Goal: Task Accomplishment & Management: Complete application form

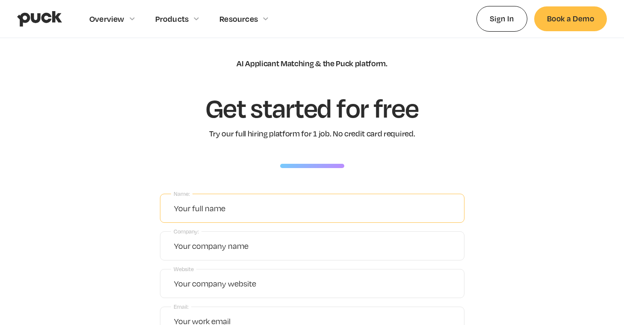
click at [253, 220] on input "Name:" at bounding box center [312, 208] width 304 height 29
click at [253, 218] on input "Name:" at bounding box center [312, 208] width 304 height 29
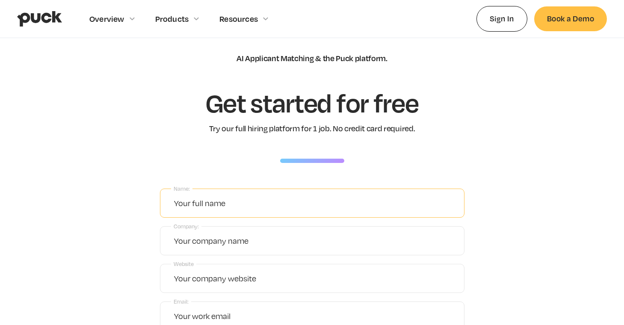
scroll to position [8, 0]
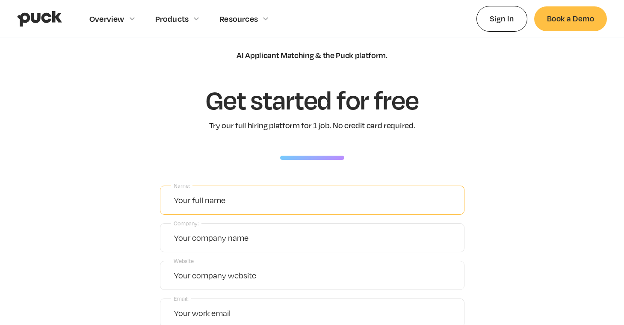
click at [244, 197] on input "Name:" at bounding box center [312, 199] width 304 height 29
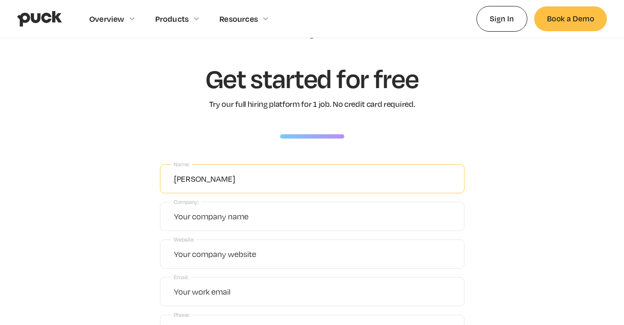
scroll to position [128, 0]
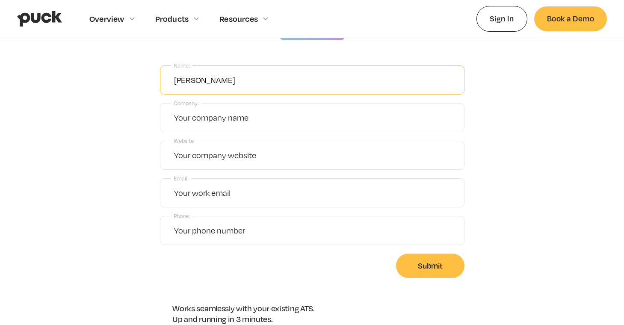
type input "[PERSON_NAME]"
click at [235, 171] on form "Name: Poorva Wange Company: Website Email: Phone: Submit" at bounding box center [312, 171] width 304 height 212
click at [240, 155] on input "Website" at bounding box center [312, 155] width 304 height 29
paste input "[URL][DOMAIN_NAME]"
type input "[URL][DOMAIN_NAME]"
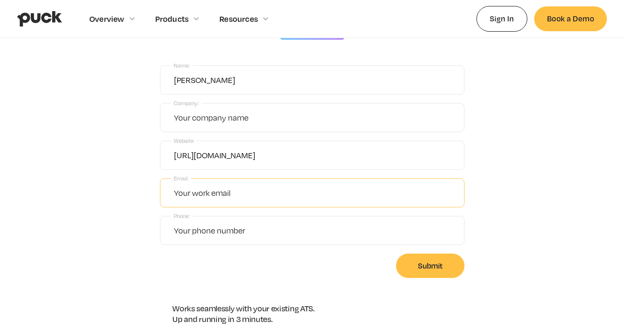
click at [205, 190] on input "Email:" at bounding box center [312, 192] width 304 height 29
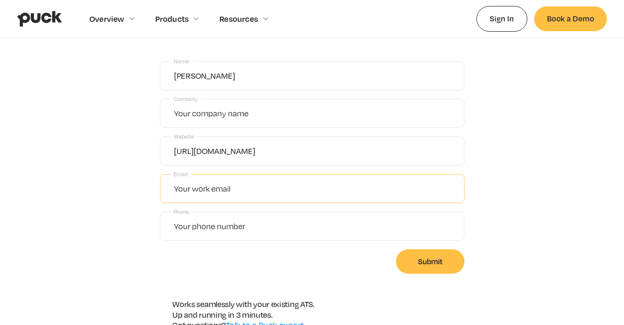
scroll to position [133, 0]
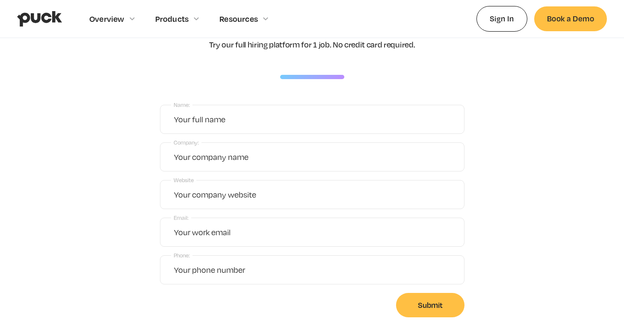
scroll to position [100, 0]
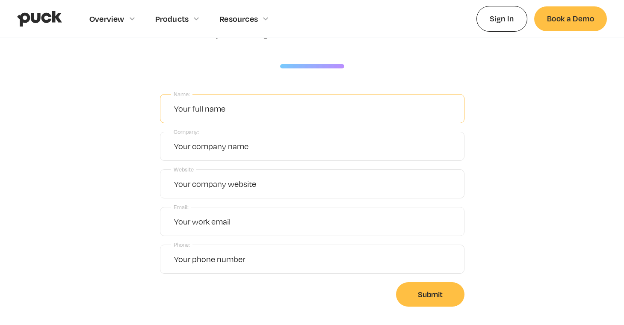
click at [230, 115] on input "Name:" at bounding box center [312, 108] width 304 height 29
type input "[PERSON_NAME]"
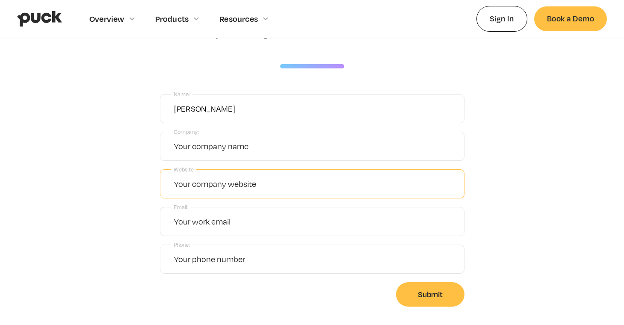
click at [215, 194] on input "Website" at bounding box center [312, 183] width 304 height 29
paste input "[URL][DOMAIN_NAME]"
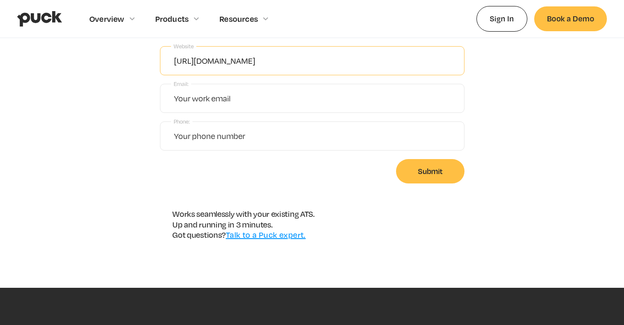
type input "[URL][DOMAIN_NAME]"
click at [284, 100] on input "Email:" at bounding box center [312, 98] width 304 height 29
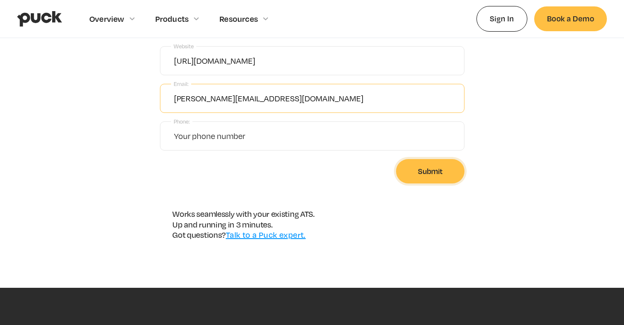
type input "[PERSON_NAME][EMAIL_ADDRESS][DOMAIN_NAME]"
click at [431, 177] on input "Submit" at bounding box center [430, 171] width 68 height 24
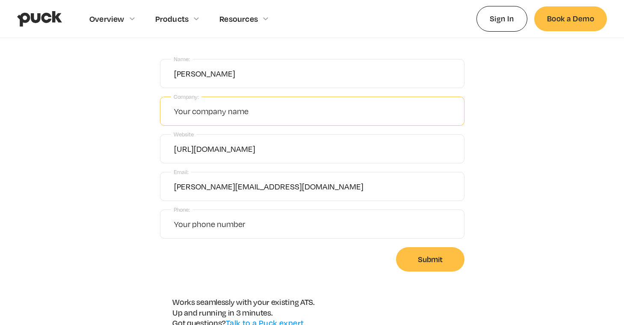
scroll to position [132, 0]
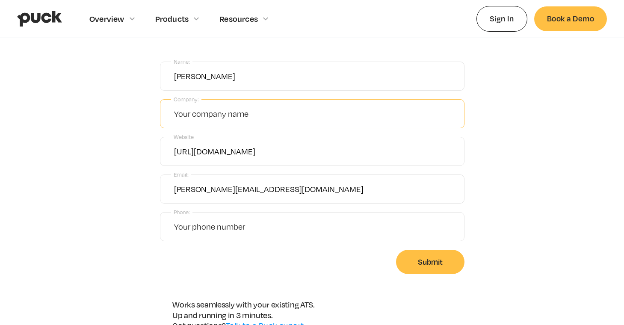
click at [321, 118] on input "Company:" at bounding box center [312, 113] width 304 height 29
type input "NA"
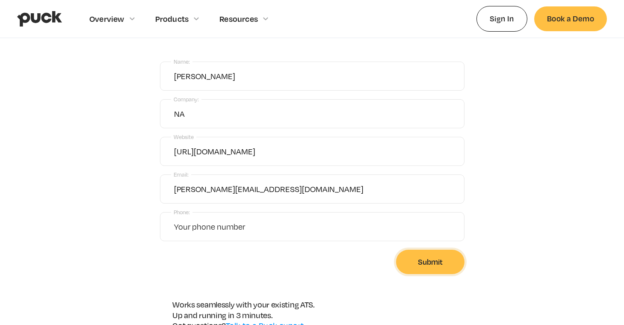
click at [446, 264] on input "Submit" at bounding box center [430, 262] width 68 height 24
click at [364, 227] on input "Phone:" at bounding box center [312, 226] width 304 height 29
type input "4122874856"
click at [442, 268] on input "Submit" at bounding box center [430, 262] width 68 height 24
type input "Please wait..."
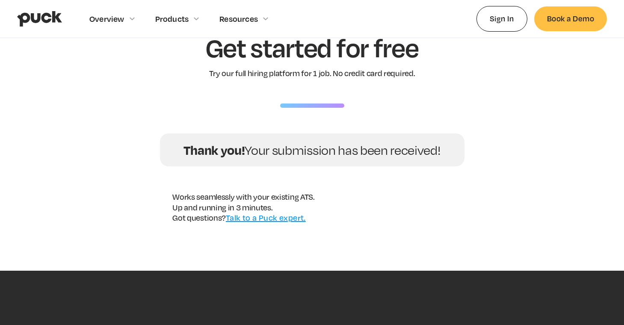
scroll to position [42, 0]
